Goal: Task Accomplishment & Management: Complete application form

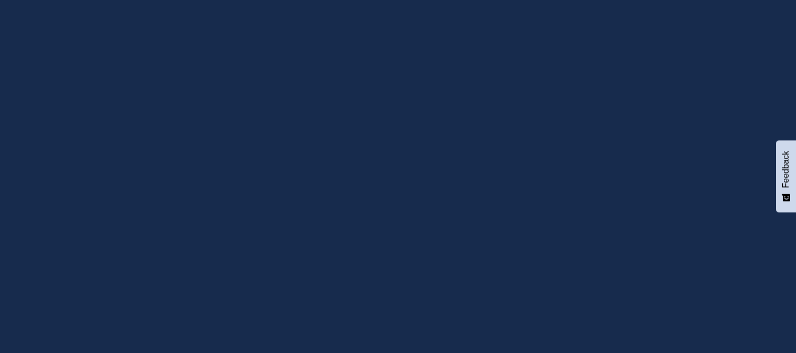
type input "[EMAIL_ADDRESS][DOMAIN_NAME]"
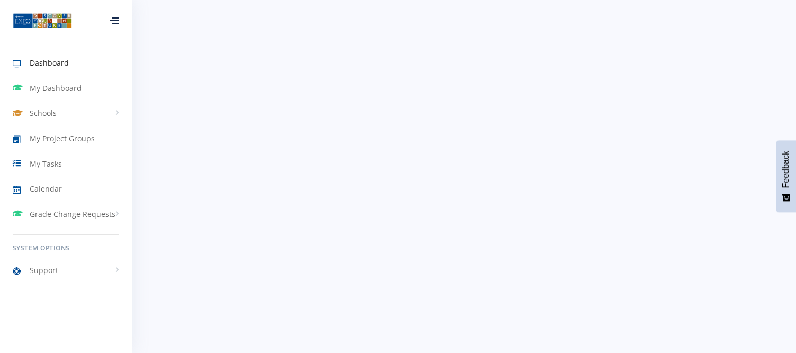
scroll to position [8, 8]
